Goal: Information Seeking & Learning: Learn about a topic

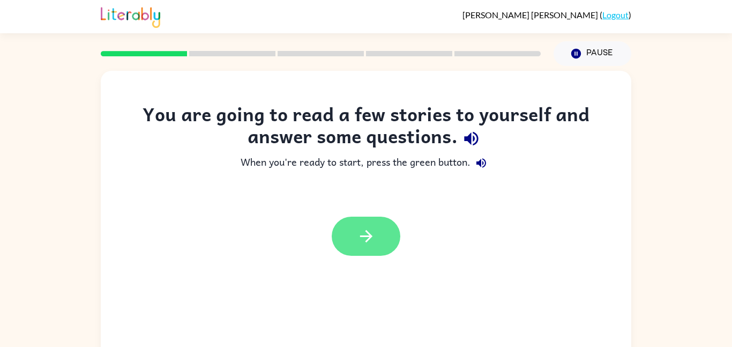
click at [359, 226] on button "button" at bounding box center [366, 236] width 69 height 39
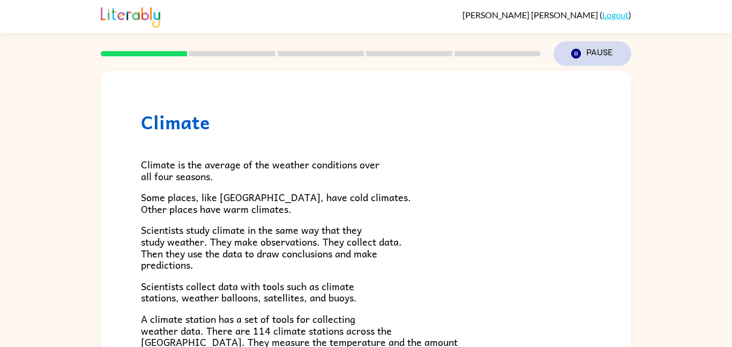
click at [594, 53] on button "Pause Pause" at bounding box center [593, 53] width 78 height 25
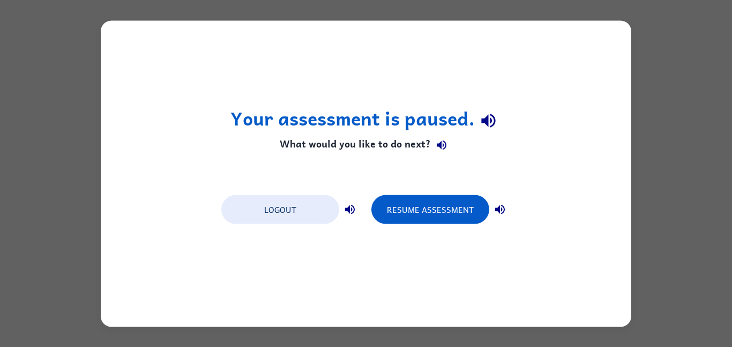
click at [603, 34] on div "Your assessment is paused. What would you like to do next? Logout Resume Assess…" at bounding box center [366, 173] width 531 height 306
click at [423, 218] on button "Resume Assessment" at bounding box center [431, 209] width 118 height 29
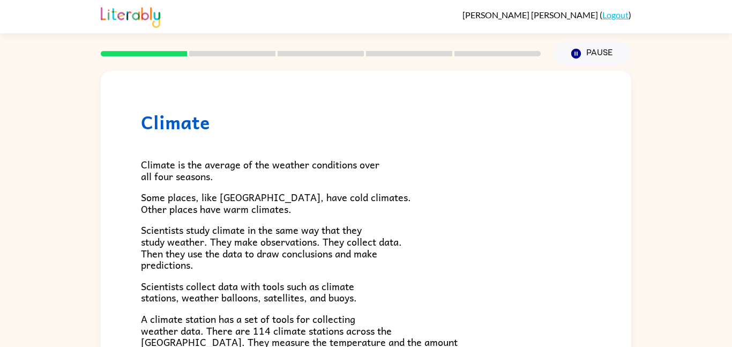
click at [214, 147] on div "Climate is the average of the weather conditions over all four seasons. Some pl…" at bounding box center [366, 352] width 450 height 439
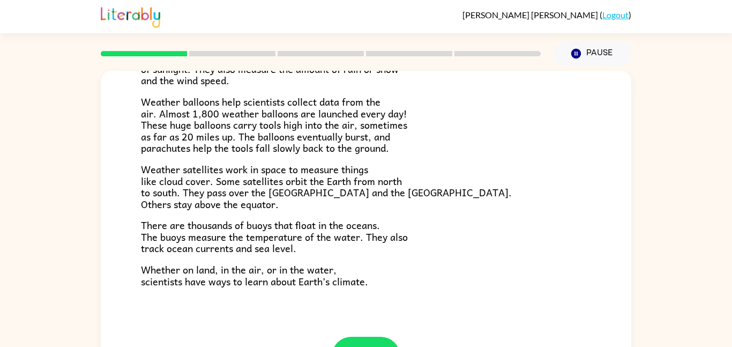
scroll to position [300, 0]
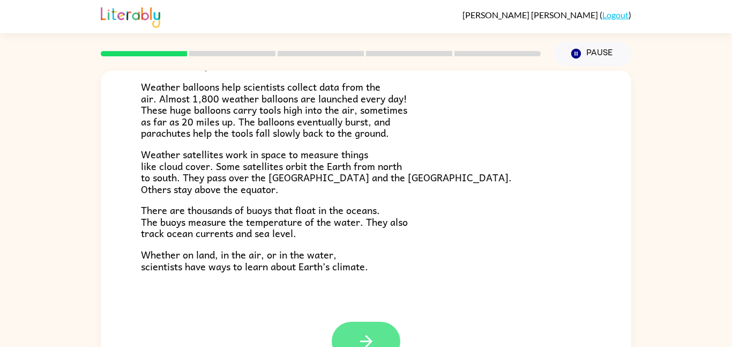
click at [381, 323] on button "button" at bounding box center [366, 341] width 69 height 39
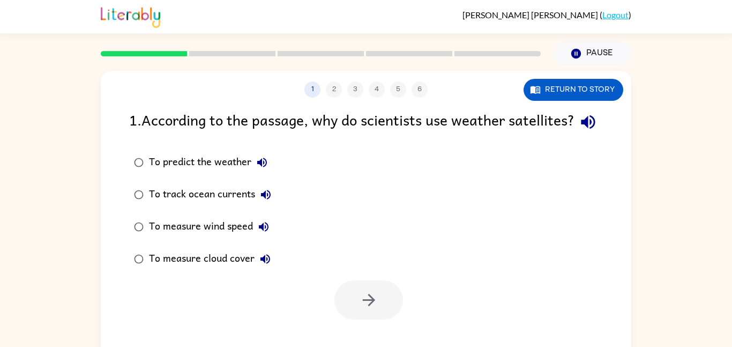
scroll to position [0, 0]
click at [550, 87] on button "Return to story" at bounding box center [574, 90] width 100 height 22
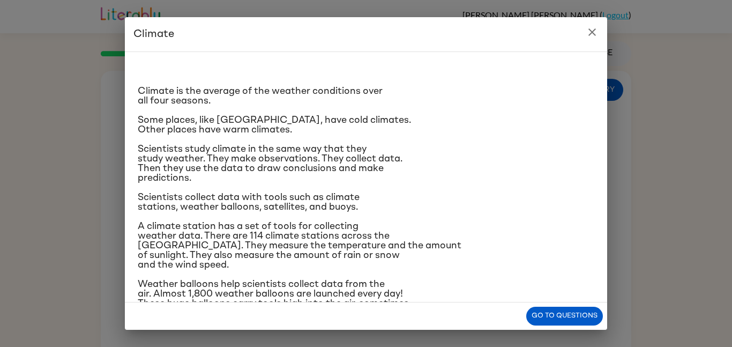
click at [598, 35] on icon "close" at bounding box center [592, 32] width 13 height 13
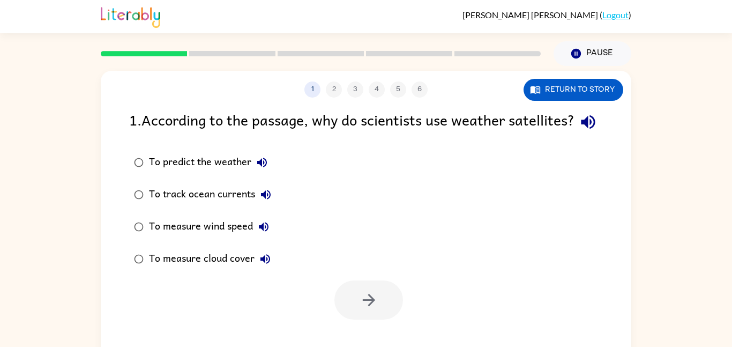
click at [367, 320] on div at bounding box center [369, 299] width 69 height 39
click at [599, 93] on button "Return to story" at bounding box center [574, 90] width 100 height 22
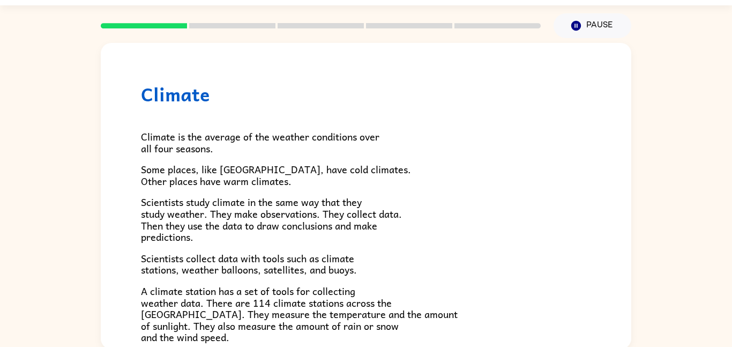
scroll to position [27, 0]
click at [592, 26] on button "Pause Pause" at bounding box center [593, 26] width 78 height 25
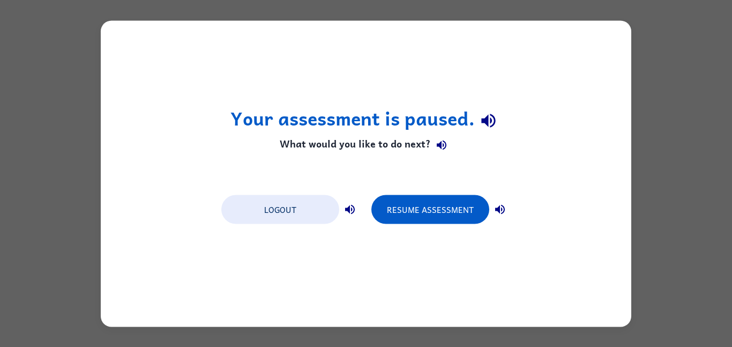
scroll to position [0, 0]
click at [428, 217] on button "Resume Assessment" at bounding box center [431, 209] width 118 height 29
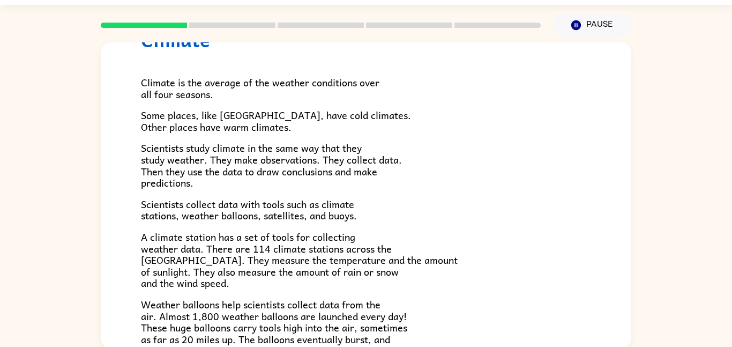
scroll to position [55, 0]
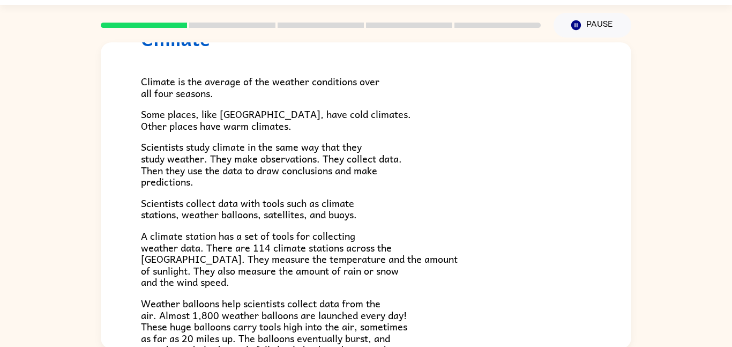
click at [120, 199] on div "Climate Climate is the average of the weather conditions over all four seasons.…" at bounding box center [366, 263] width 531 height 551
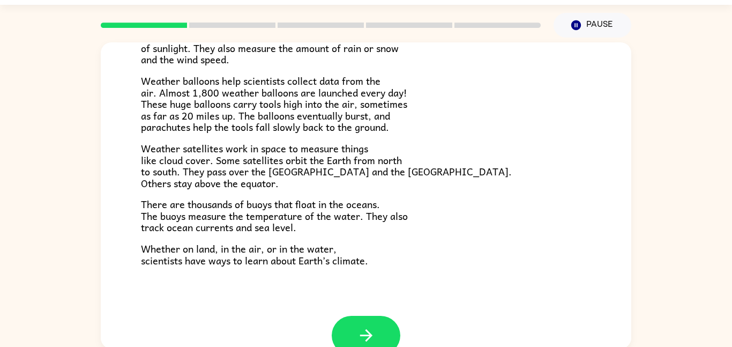
scroll to position [280, 0]
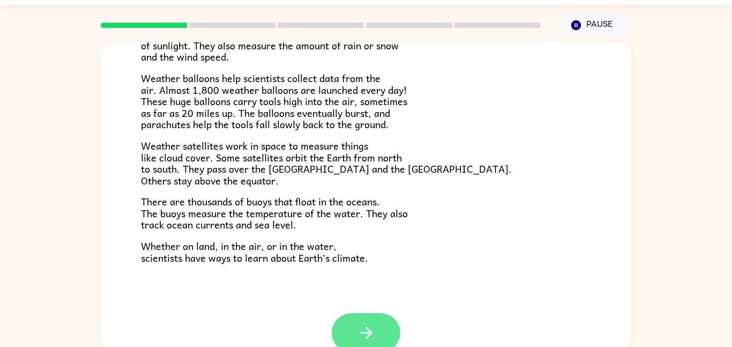
click at [356, 326] on button "button" at bounding box center [366, 332] width 69 height 39
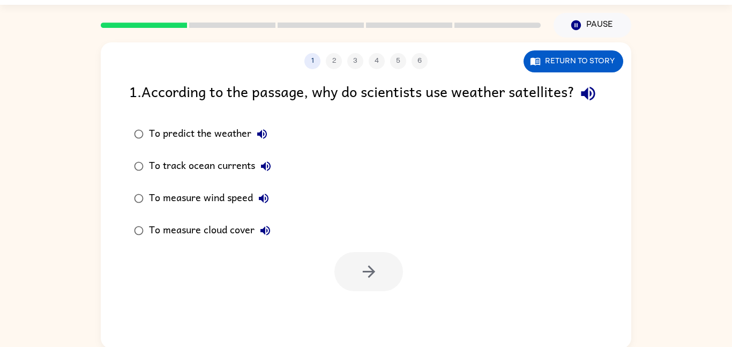
scroll to position [0, 0]
click at [576, 26] on icon "button" at bounding box center [577, 25] width 10 height 10
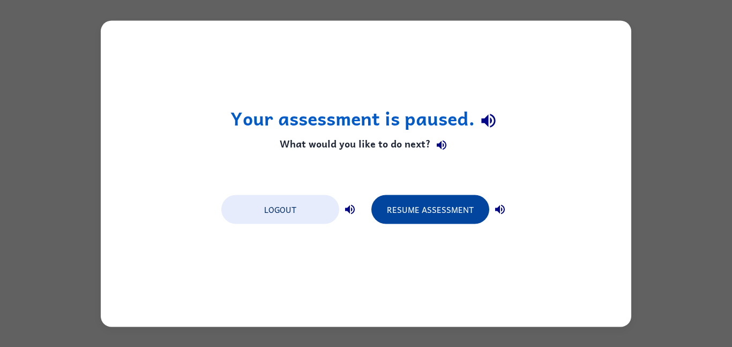
click at [404, 210] on button "Resume Assessment" at bounding box center [431, 209] width 118 height 29
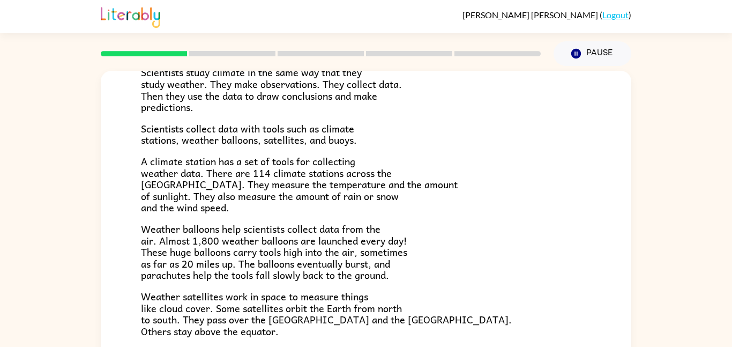
scroll to position [300, 0]
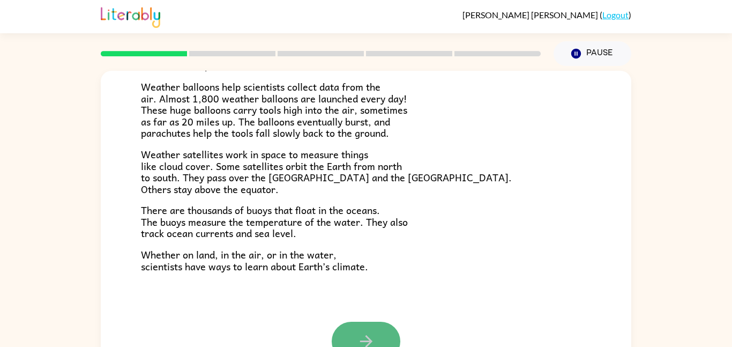
click at [369, 344] on icon "button" at bounding box center [366, 341] width 12 height 12
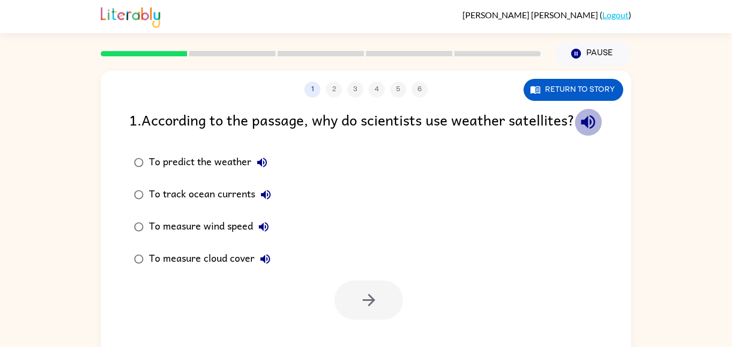
click at [581, 129] on icon "button" at bounding box center [588, 122] width 14 height 14
click at [579, 131] on icon "button" at bounding box center [588, 122] width 19 height 19
click at [599, 52] on button "Pause Pause" at bounding box center [593, 53] width 78 height 25
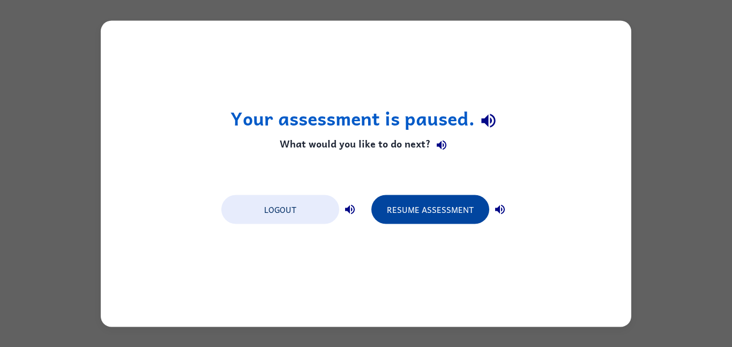
click at [449, 209] on button "Resume Assessment" at bounding box center [431, 209] width 118 height 29
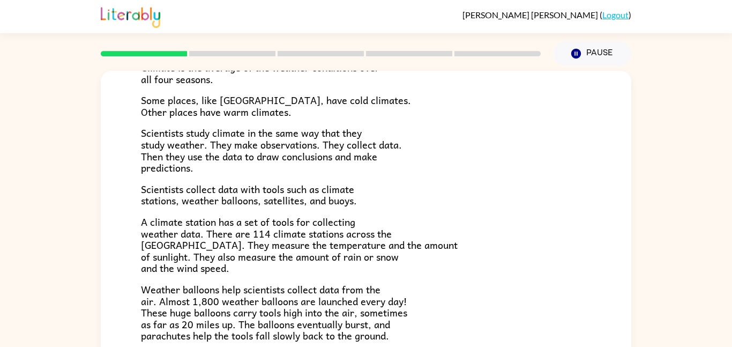
scroll to position [300, 0]
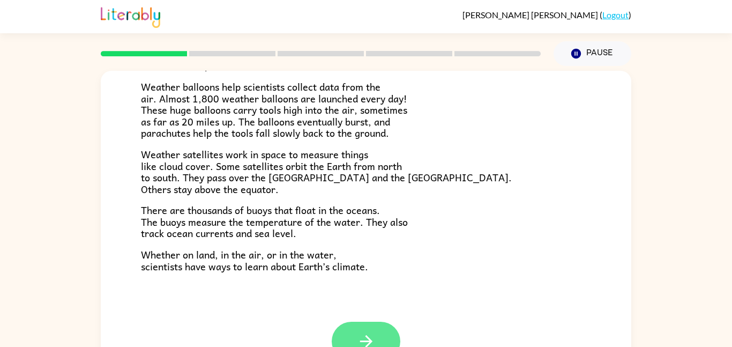
click at [371, 337] on icon "button" at bounding box center [366, 341] width 19 height 19
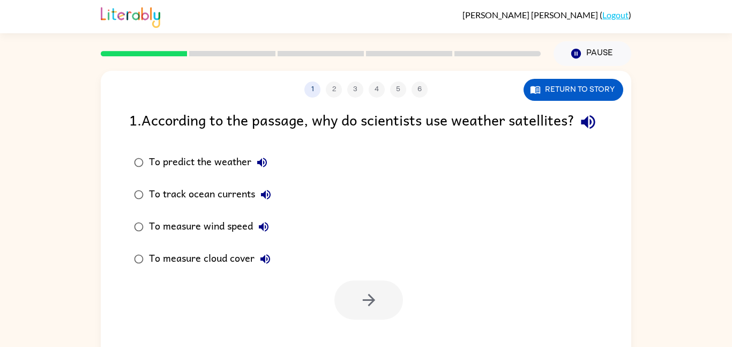
scroll to position [0, 0]
click at [581, 129] on icon "button" at bounding box center [588, 122] width 14 height 14
click at [340, 235] on div "To predict the weather To track ocean currents To measure wind speed To measure…" at bounding box center [380, 210] width 502 height 129
click at [579, 131] on icon "button" at bounding box center [588, 122] width 19 height 19
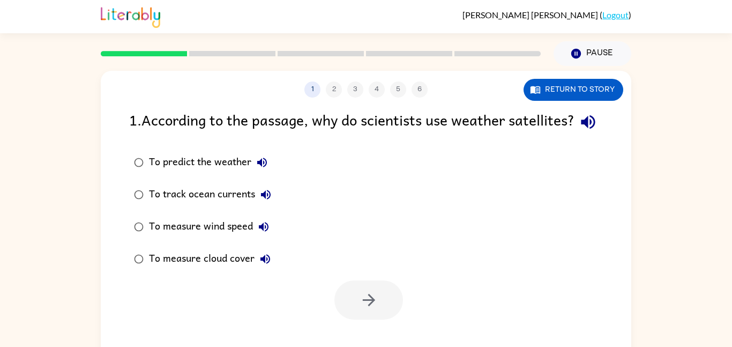
click at [581, 129] on icon "button" at bounding box center [588, 122] width 14 height 14
click at [575, 132] on button "button" at bounding box center [588, 121] width 27 height 27
click at [579, 131] on icon "button" at bounding box center [588, 122] width 19 height 19
click at [581, 129] on icon "button" at bounding box center [588, 122] width 14 height 14
click at [372, 320] on div at bounding box center [369, 299] width 69 height 39
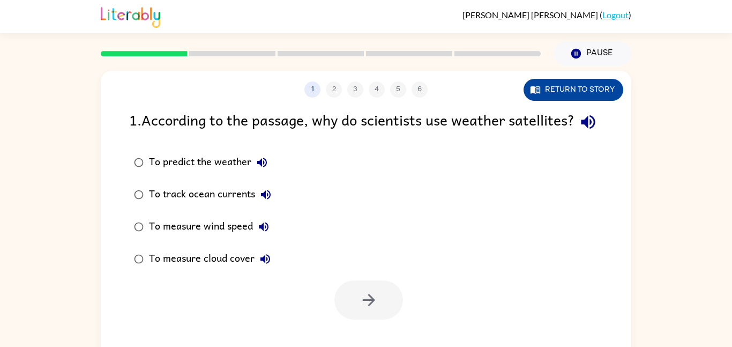
click at [546, 88] on button "Return to story" at bounding box center [574, 90] width 100 height 22
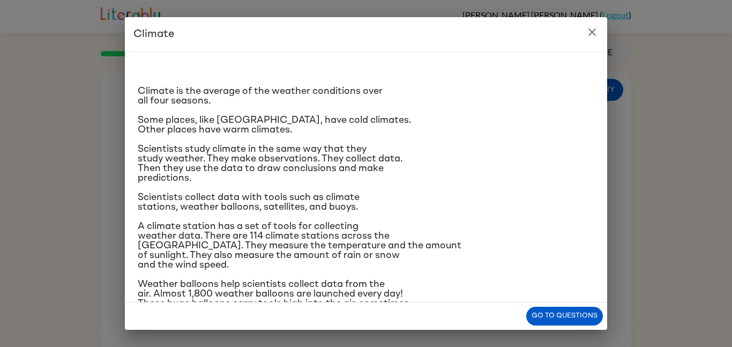
click at [190, 143] on div "Climate is the average of the weather conditions over all four seasons. Some pl…" at bounding box center [366, 252] width 457 height 383
click at [555, 311] on button "Go to questions" at bounding box center [564, 316] width 77 height 19
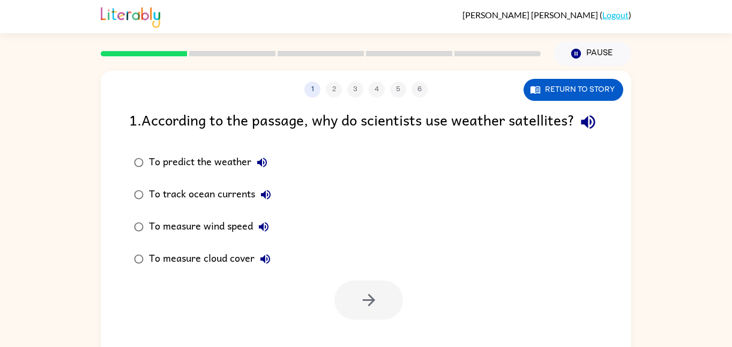
click at [218, 173] on div "To predict the weather" at bounding box center [211, 162] width 124 height 21
click at [604, 78] on div "1 2 3 4 5 6 Return to story" at bounding box center [366, 84] width 531 height 27
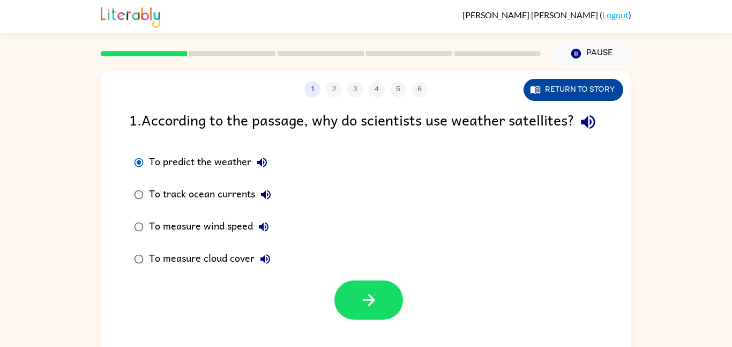
click at [599, 84] on button "Return to story" at bounding box center [574, 90] width 100 height 22
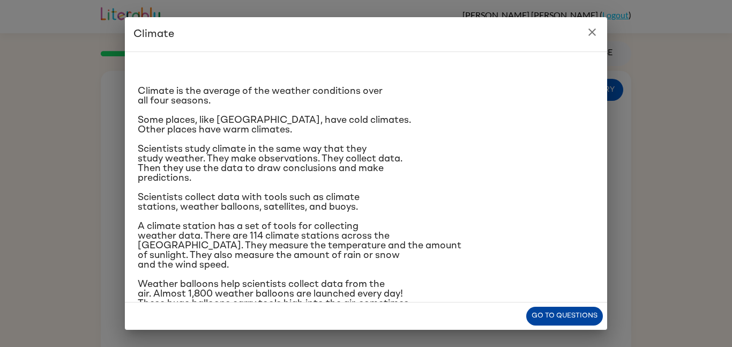
click at [542, 322] on button "Go to questions" at bounding box center [564, 316] width 77 height 19
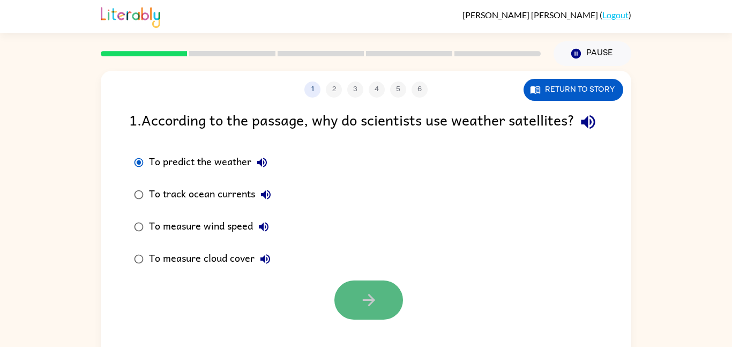
click at [352, 310] on button "button" at bounding box center [369, 299] width 69 height 39
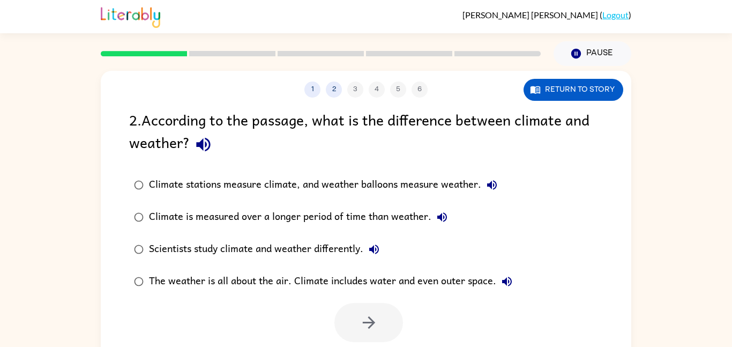
click at [486, 269] on label "The weather is all about the air. Climate includes water and even outer space." at bounding box center [323, 281] width 400 height 32
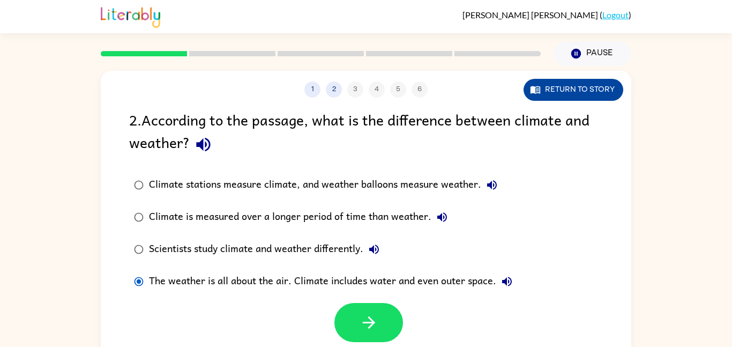
click at [572, 100] on button "Return to story" at bounding box center [574, 90] width 100 height 22
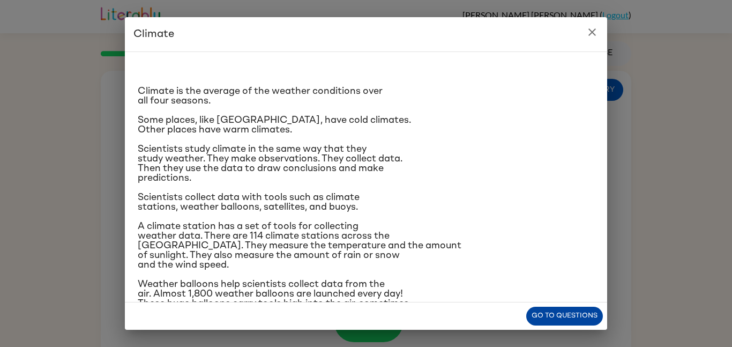
click at [595, 317] on button "Go to questions" at bounding box center [564, 316] width 77 height 19
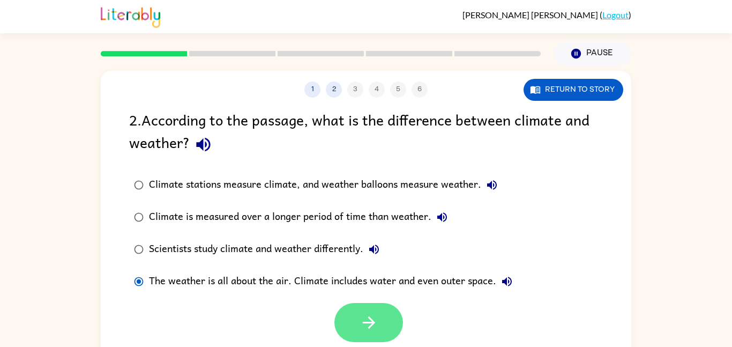
click at [382, 325] on button "button" at bounding box center [369, 322] width 69 height 39
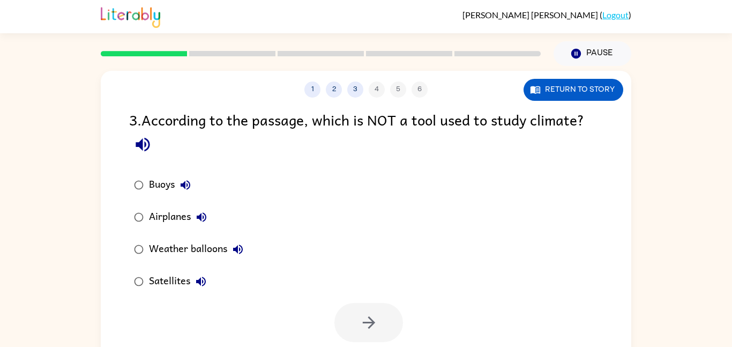
click at [223, 51] on icon at bounding box center [232, 53] width 86 height 5
click at [179, 222] on div "Airplanes" at bounding box center [180, 216] width 63 height 21
click at [351, 314] on button "button" at bounding box center [369, 322] width 69 height 39
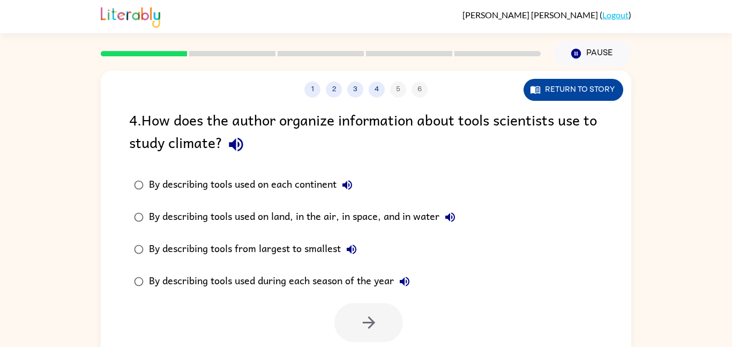
click at [602, 88] on button "Return to story" at bounding box center [574, 90] width 100 height 22
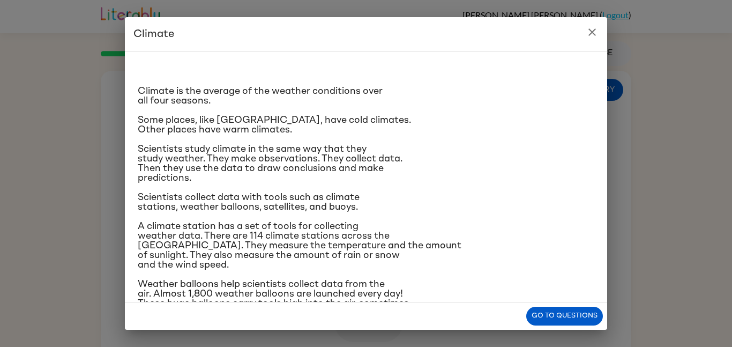
click at [594, 35] on icon "close" at bounding box center [592, 32] width 13 height 13
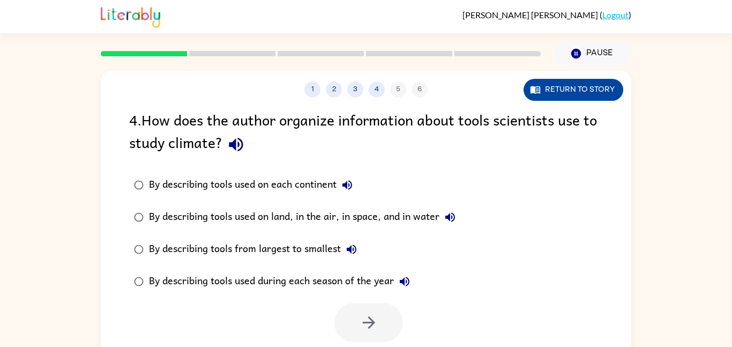
click at [542, 91] on button "Return to story" at bounding box center [574, 90] width 100 height 22
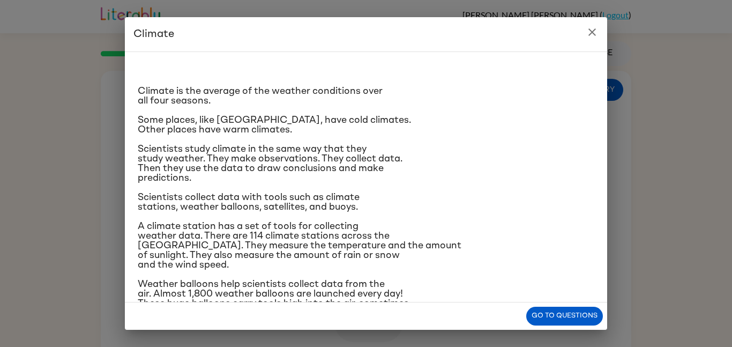
click at [592, 41] on button "close" at bounding box center [592, 31] width 21 height 21
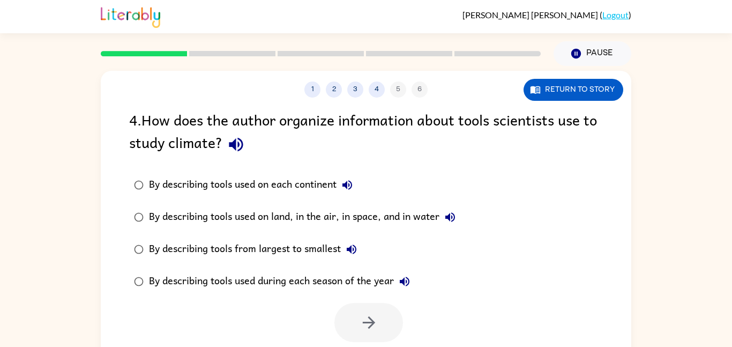
click at [310, 177] on div "By describing tools used on each continent" at bounding box center [253, 184] width 209 height 21
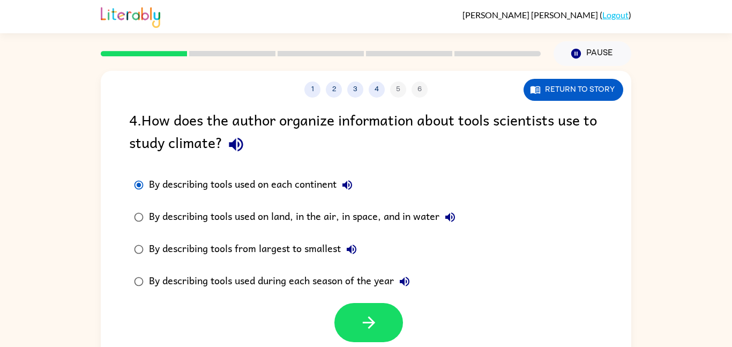
click at [368, 225] on div "By describing tools used on land, in the air, in space, and in water" at bounding box center [305, 216] width 312 height 21
click at [355, 330] on button "button" at bounding box center [369, 322] width 69 height 39
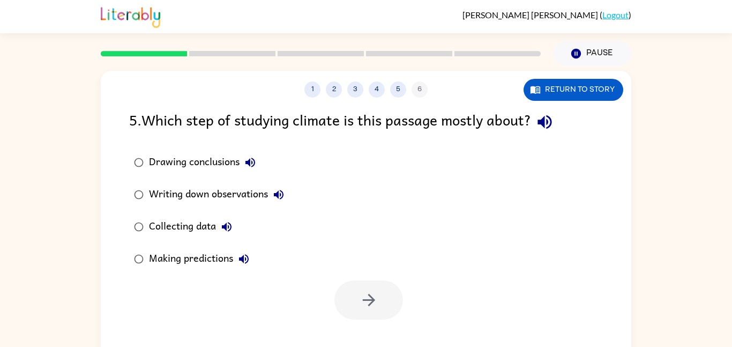
click at [189, 229] on div "Collecting data" at bounding box center [193, 226] width 88 height 21
click at [375, 304] on icon "button" at bounding box center [369, 300] width 19 height 19
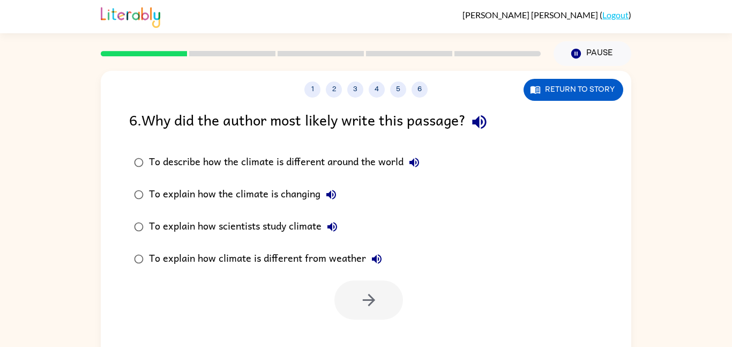
click at [251, 203] on div "To explain how the climate is changing" at bounding box center [245, 194] width 193 height 21
click at [254, 221] on div "To explain how scientists study climate" at bounding box center [246, 226] width 194 height 21
click at [353, 314] on button "button" at bounding box center [369, 299] width 69 height 39
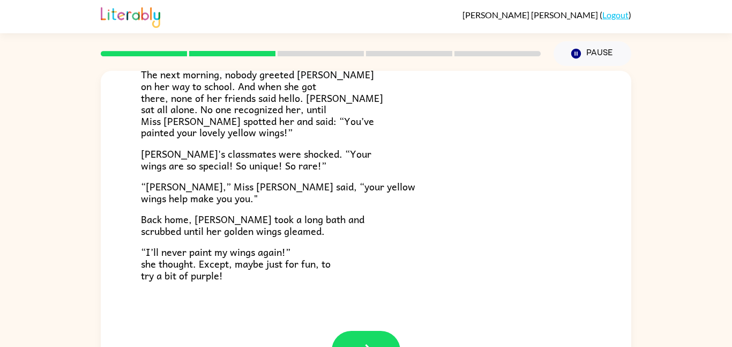
scroll to position [300, 0]
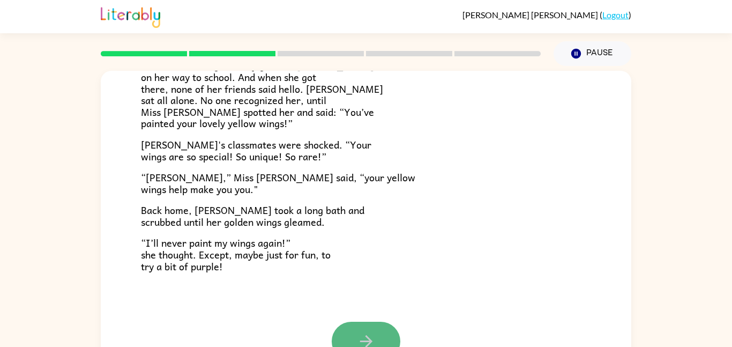
click at [362, 328] on button "button" at bounding box center [366, 341] width 69 height 39
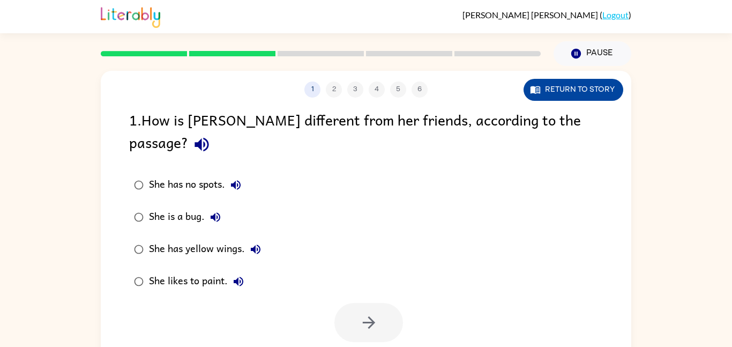
click at [539, 85] on icon "button" at bounding box center [535, 89] width 11 height 11
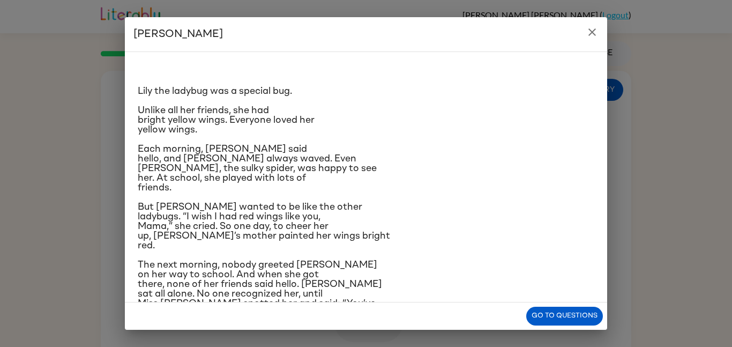
click at [532, 137] on div "Lily the ladybug was a special bug. Unlike all her friends, she had bright yell…" at bounding box center [366, 252] width 457 height 383
click at [584, 31] on button "close" at bounding box center [592, 31] width 21 height 21
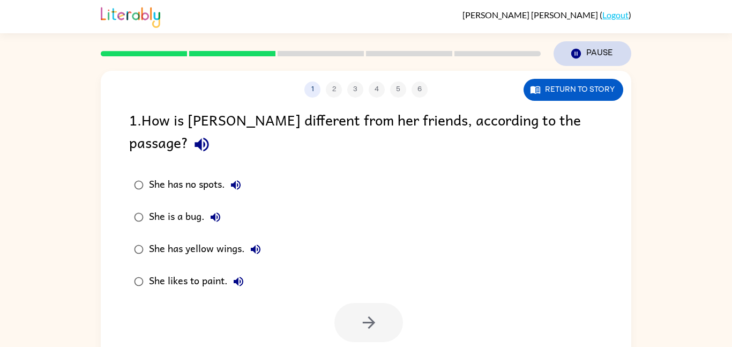
click at [561, 56] on button "Pause Pause" at bounding box center [593, 53] width 78 height 25
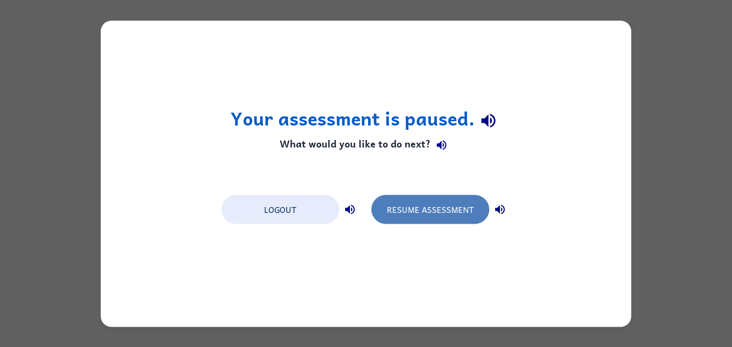
click at [436, 207] on button "Resume Assessment" at bounding box center [431, 209] width 118 height 29
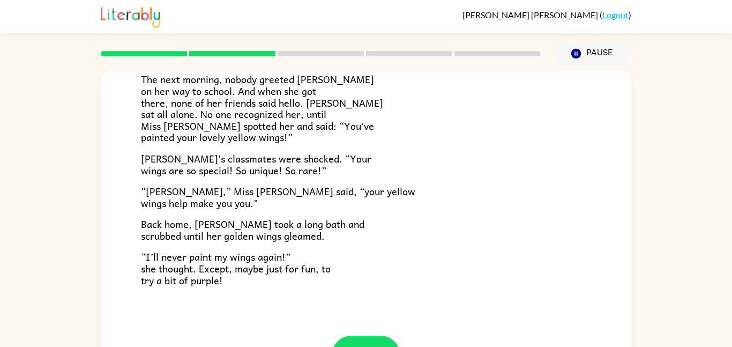
scroll to position [300, 0]
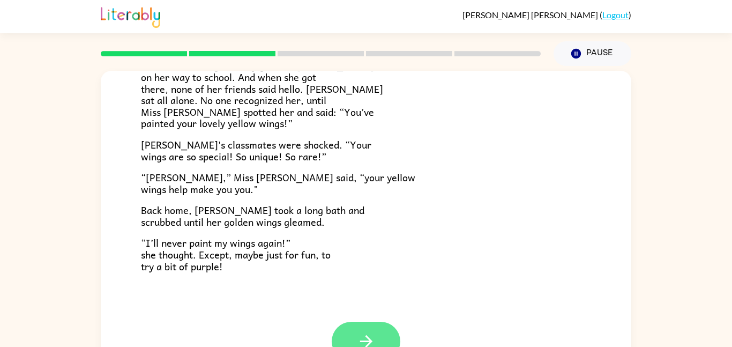
click at [371, 346] on icon "button" at bounding box center [366, 341] width 19 height 19
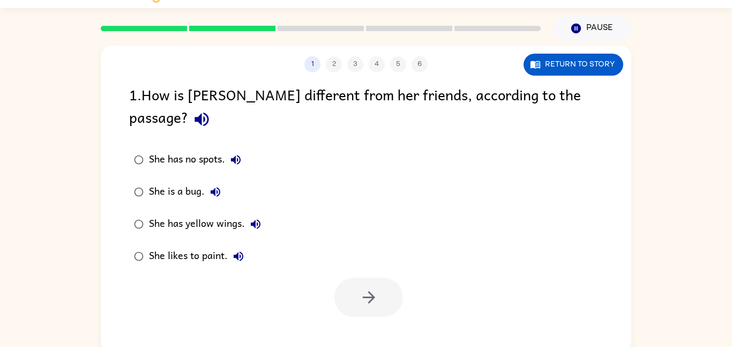
scroll to position [30, 0]
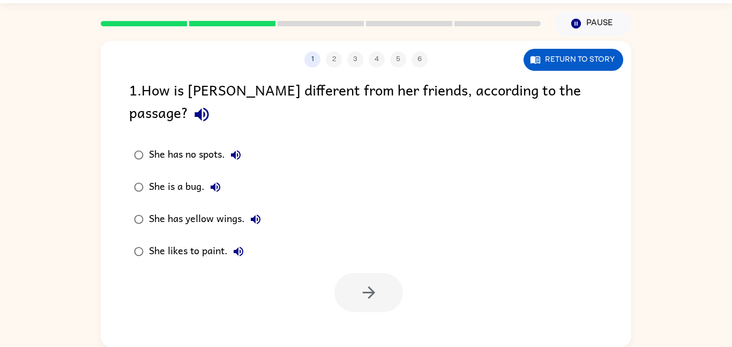
click at [415, 62] on div "1 2 3 4 5 6" at bounding box center [366, 59] width 531 height 16
click at [310, 64] on button "1" at bounding box center [313, 59] width 16 height 16
click at [535, 51] on button "Return to story" at bounding box center [574, 60] width 100 height 22
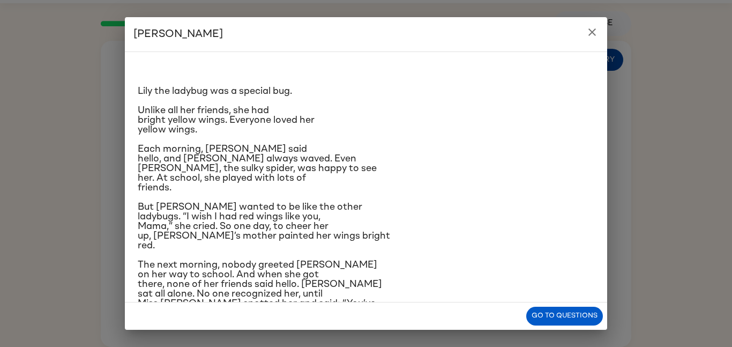
click at [535, 51] on div "Lily the ladybug was a special bug. Unlike all her friends, she had bright yell…" at bounding box center [366, 176] width 483 height 251
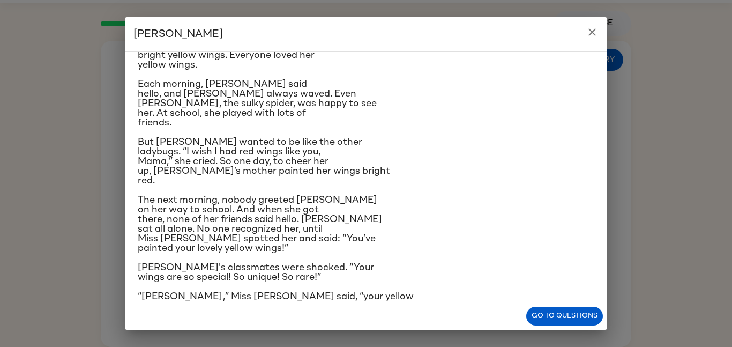
scroll to position [0, 0]
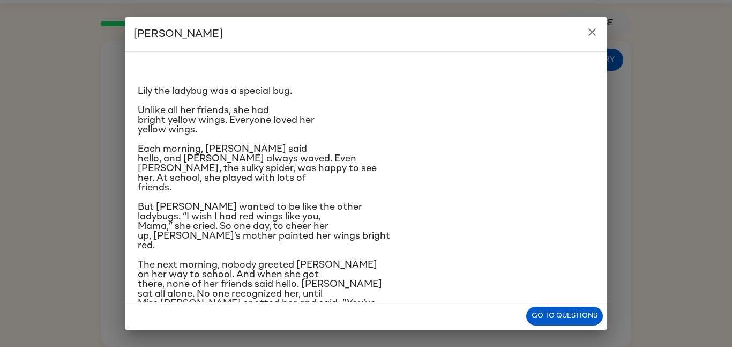
click at [591, 36] on icon "close" at bounding box center [592, 32] width 13 height 13
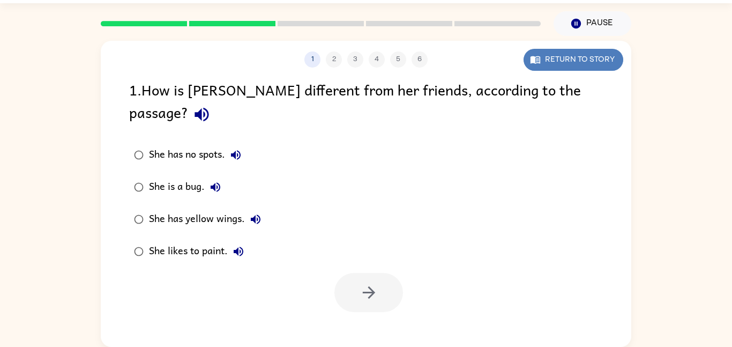
click at [600, 62] on button "Return to story" at bounding box center [574, 60] width 100 height 22
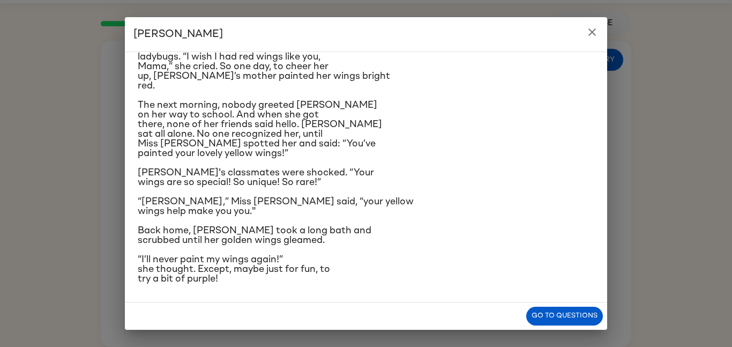
click at [360, 205] on p "“Lily,” Miss Mary said, “your yellow wings help make you you."" at bounding box center [366, 206] width 457 height 19
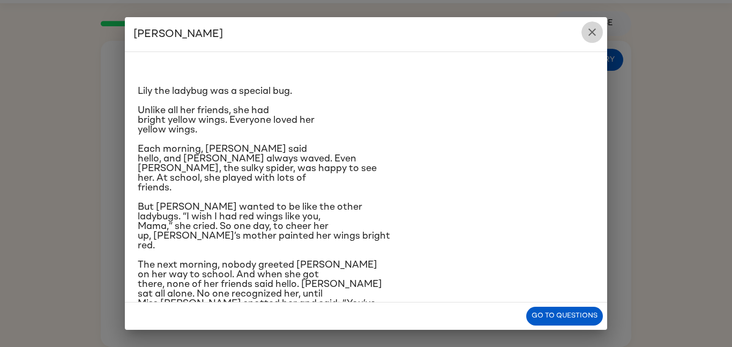
click at [595, 32] on icon "close" at bounding box center [592, 32] width 13 height 13
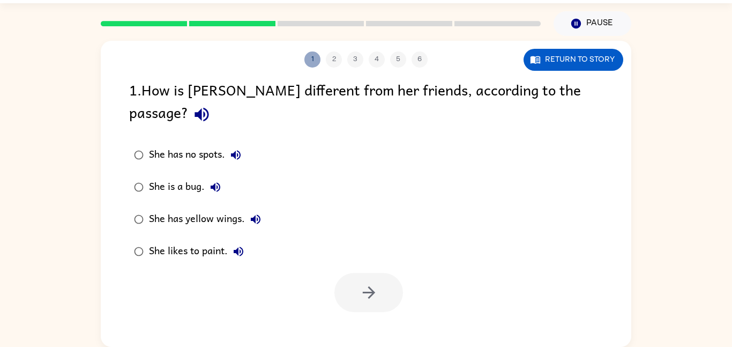
click at [313, 57] on button "1" at bounding box center [313, 59] width 16 height 16
click at [515, 65] on div "1 2 3 4 5 6" at bounding box center [366, 59] width 531 height 16
click at [435, 27] on div at bounding box center [320, 24] width 453 height 38
click at [535, 60] on icon "button" at bounding box center [536, 60] width 10 height 8
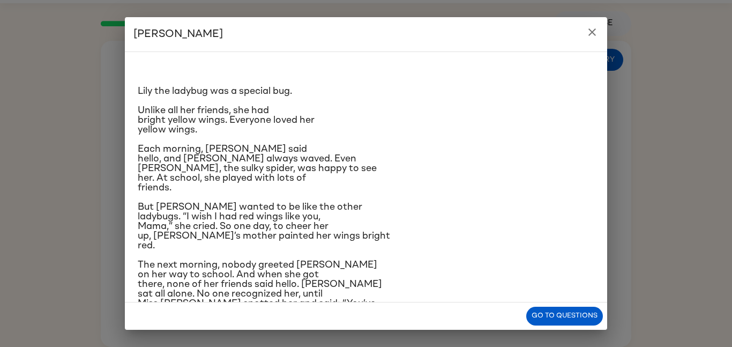
click at [595, 31] on icon "close" at bounding box center [592, 32] width 13 height 13
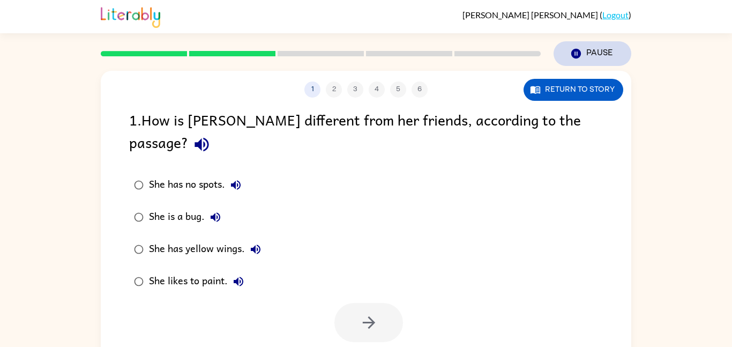
click at [585, 50] on button "Pause Pause" at bounding box center [593, 53] width 78 height 25
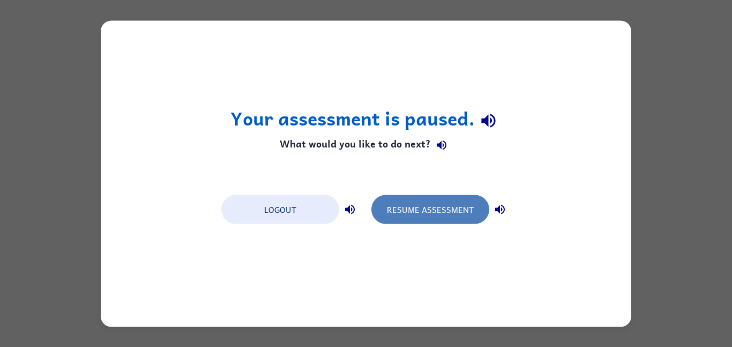
click at [459, 207] on button "Resume Assessment" at bounding box center [431, 209] width 118 height 29
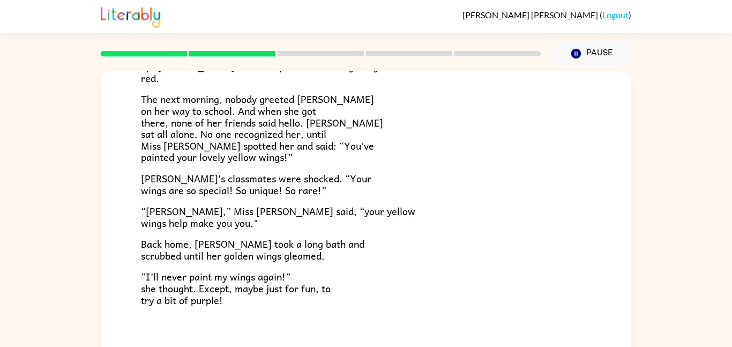
scroll to position [300, 0]
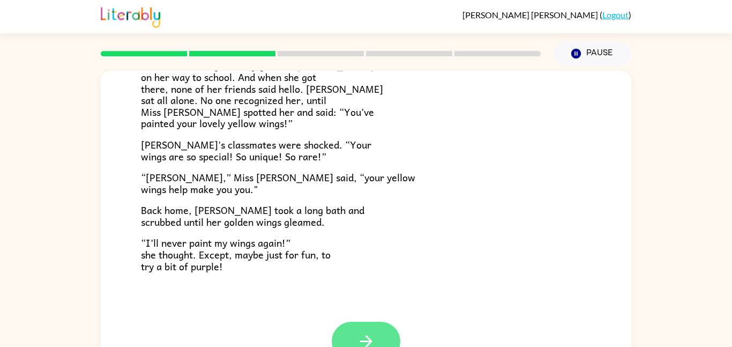
click at [354, 346] on button "button" at bounding box center [366, 341] width 69 height 39
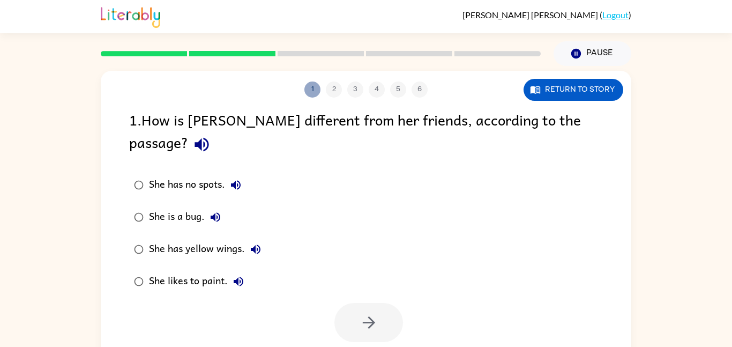
click at [311, 91] on button "1" at bounding box center [313, 89] width 16 height 16
